Goal: Complete application form

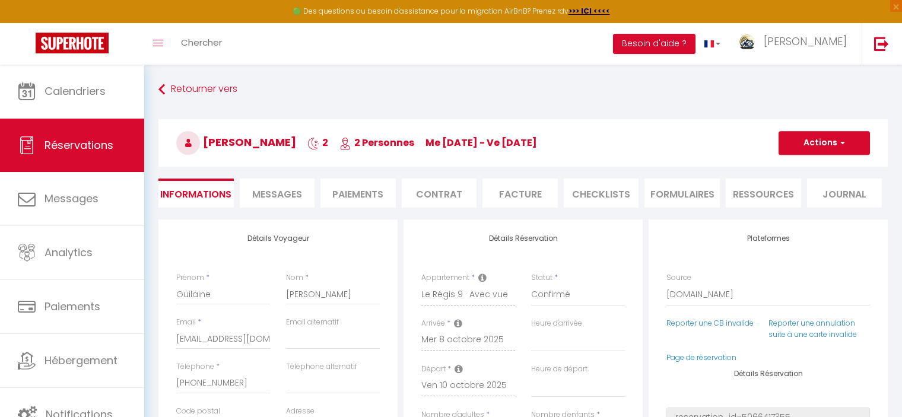
select select "70060"
select select
select select "14"
select select "2"
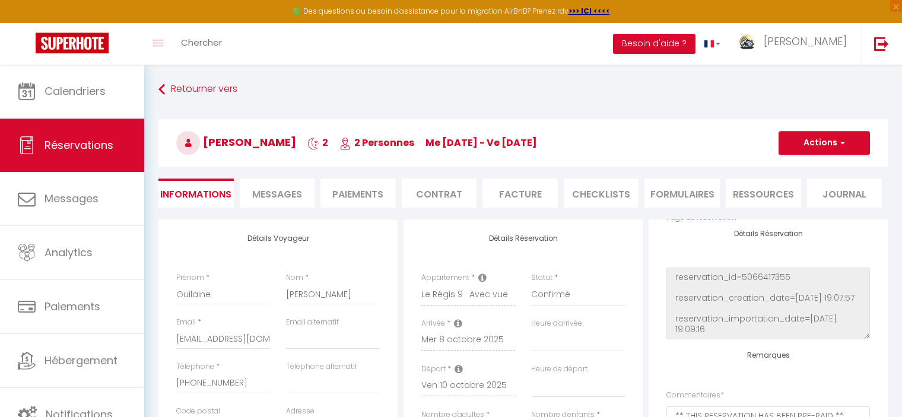
scroll to position [178, 0]
select select
checkbox input "false"
select select
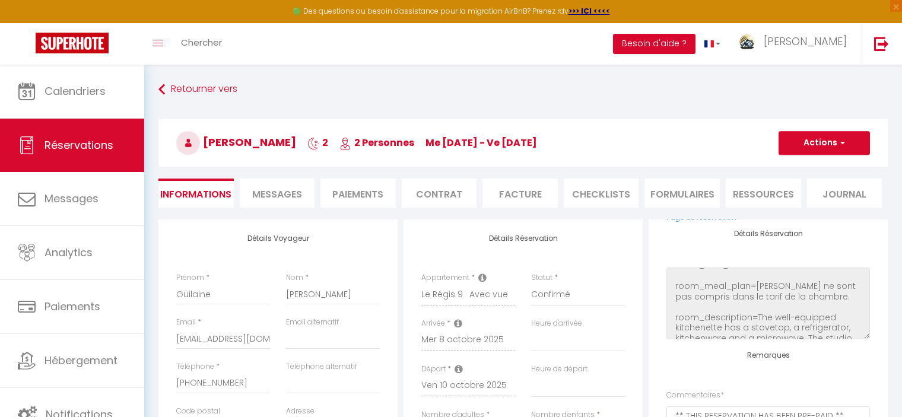
select select
checkbox input "false"
select select
checkbox input "false"
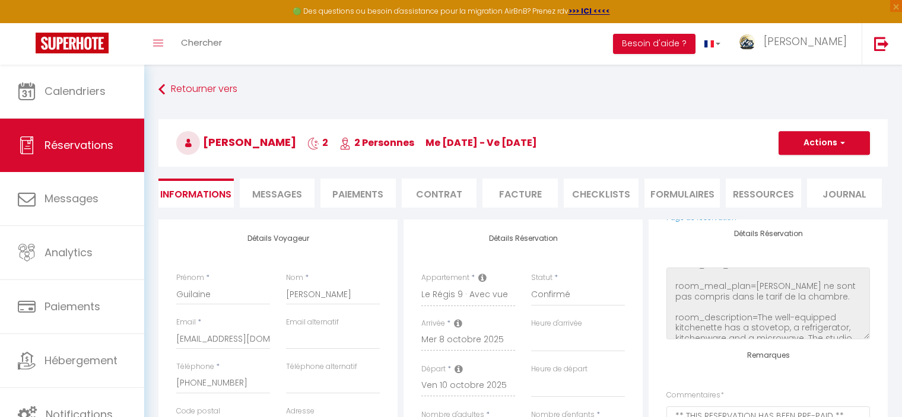
select select
checkbox input "false"
select select
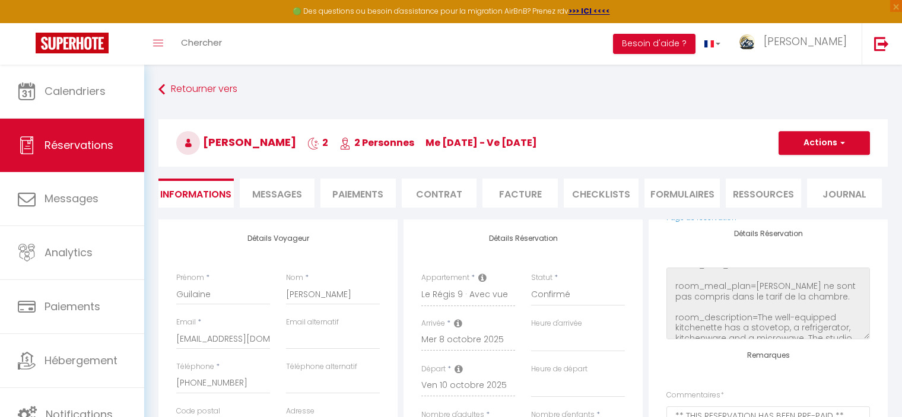
checkbox input "false"
select select
checkbox input "false"
select select
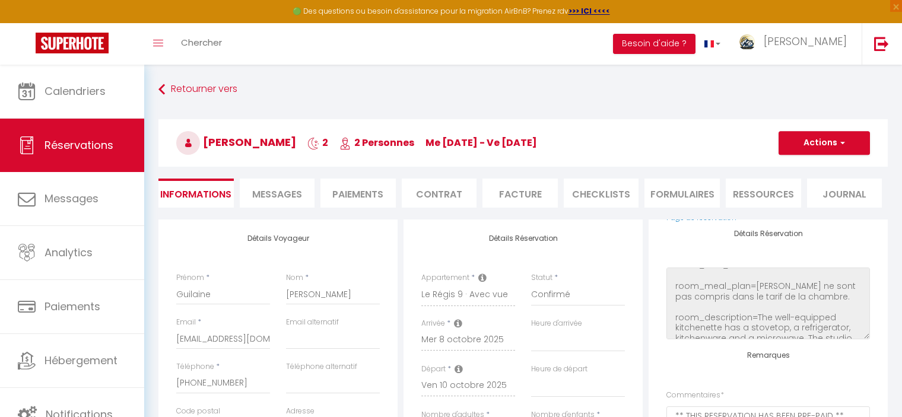
select select
checkbox input "false"
select select
checkbox input "false"
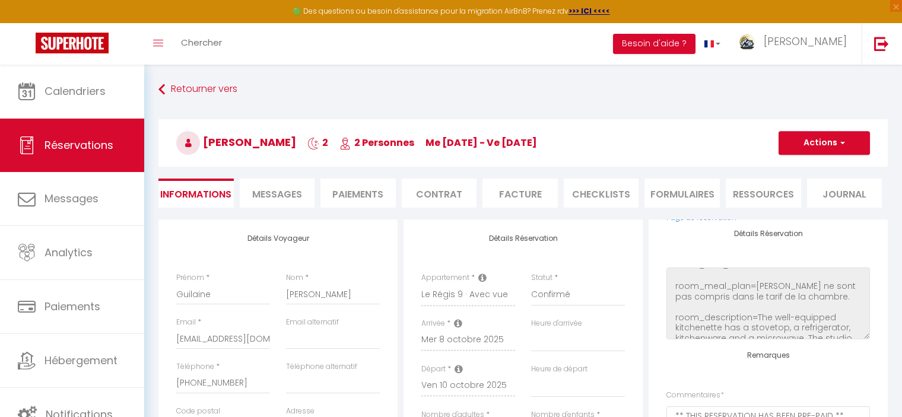
select select
checkbox input "false"
select select
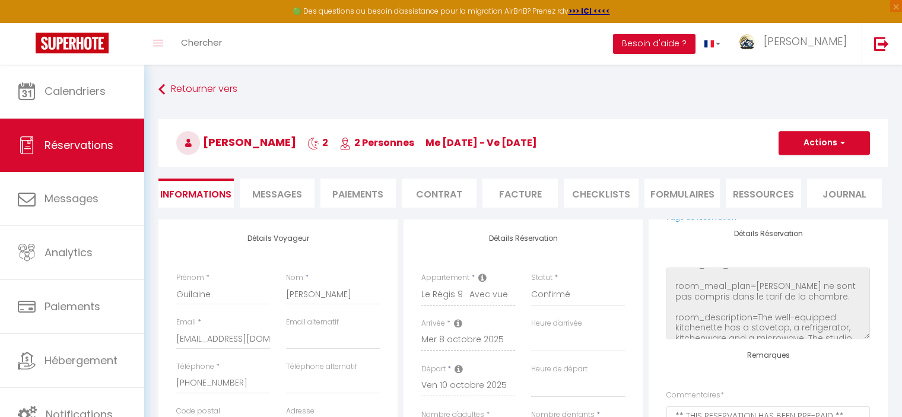
checkbox input "false"
select select
checkbox input "false"
select select
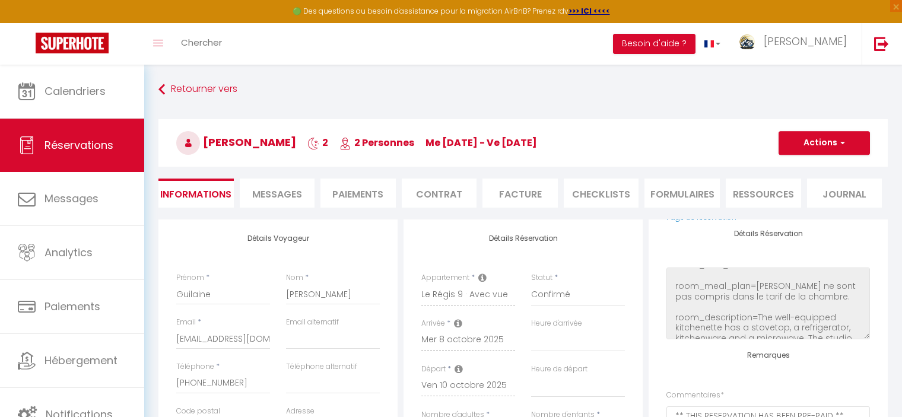
select select
checkbox input "false"
select select
checkbox input "false"
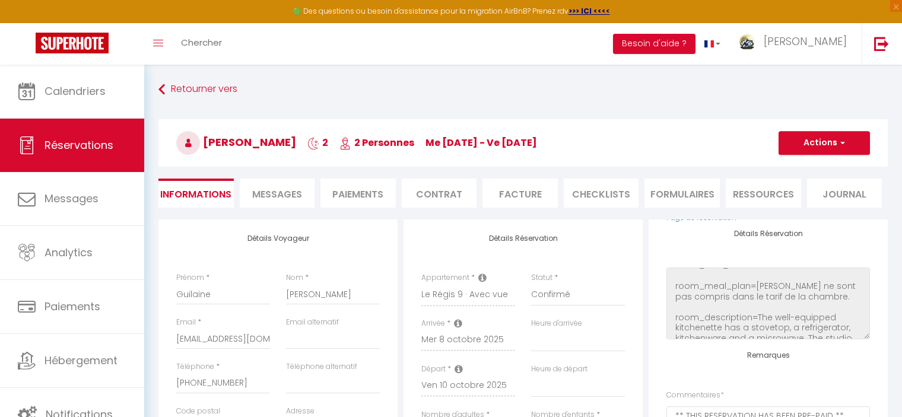
select select
checkbox input "false"
select select
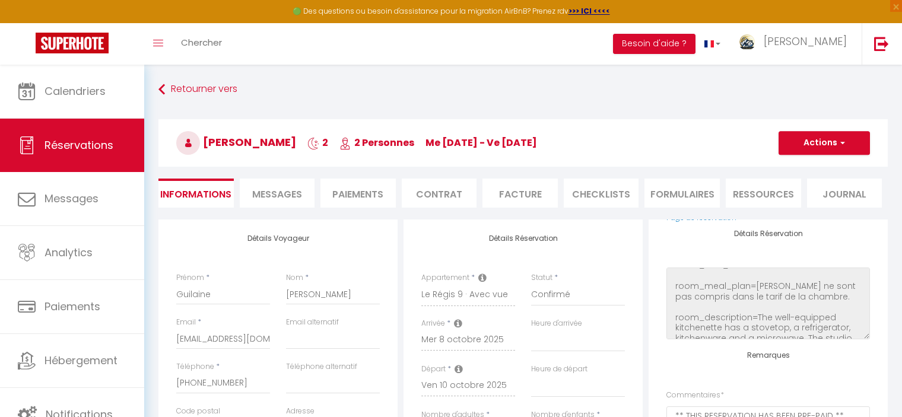
checkbox input "false"
select select
checkbox input "false"
select select
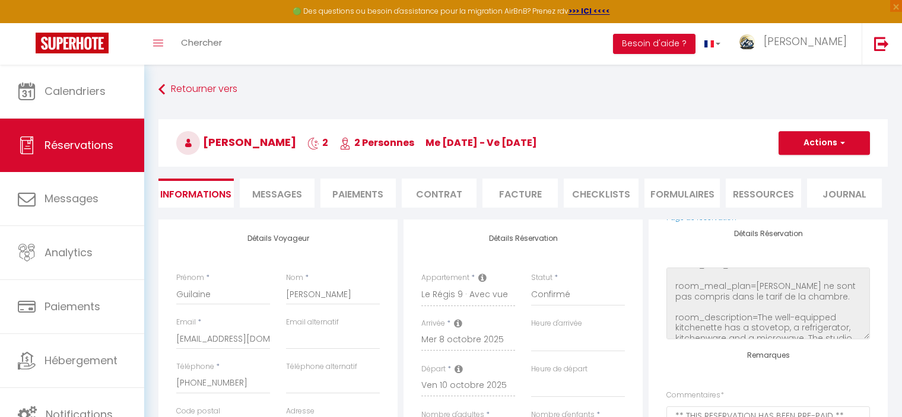
select select
checkbox input "false"
select select
checkbox input "false"
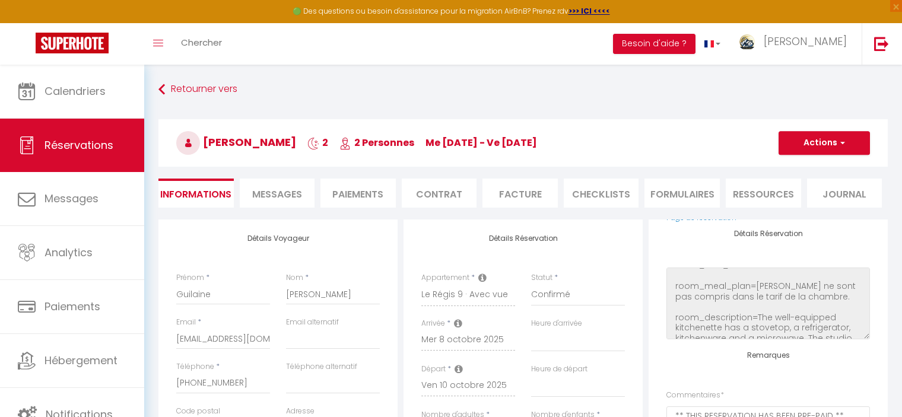
select select
checkbox input "false"
select select
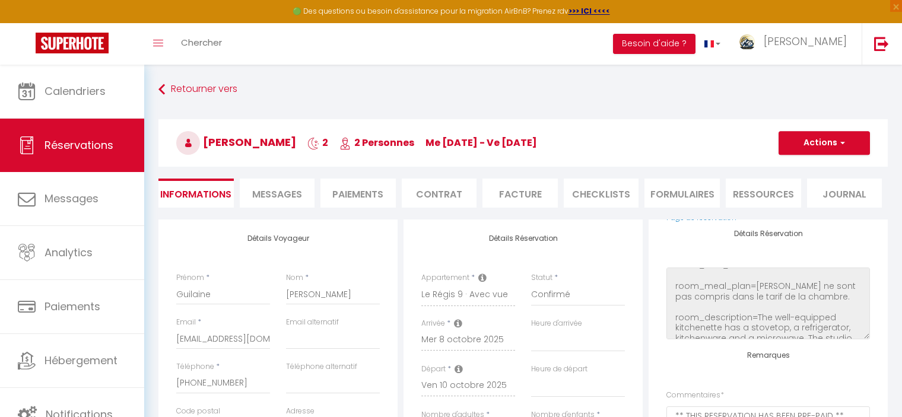
checkbox input "false"
